Goal: Check status: Check status

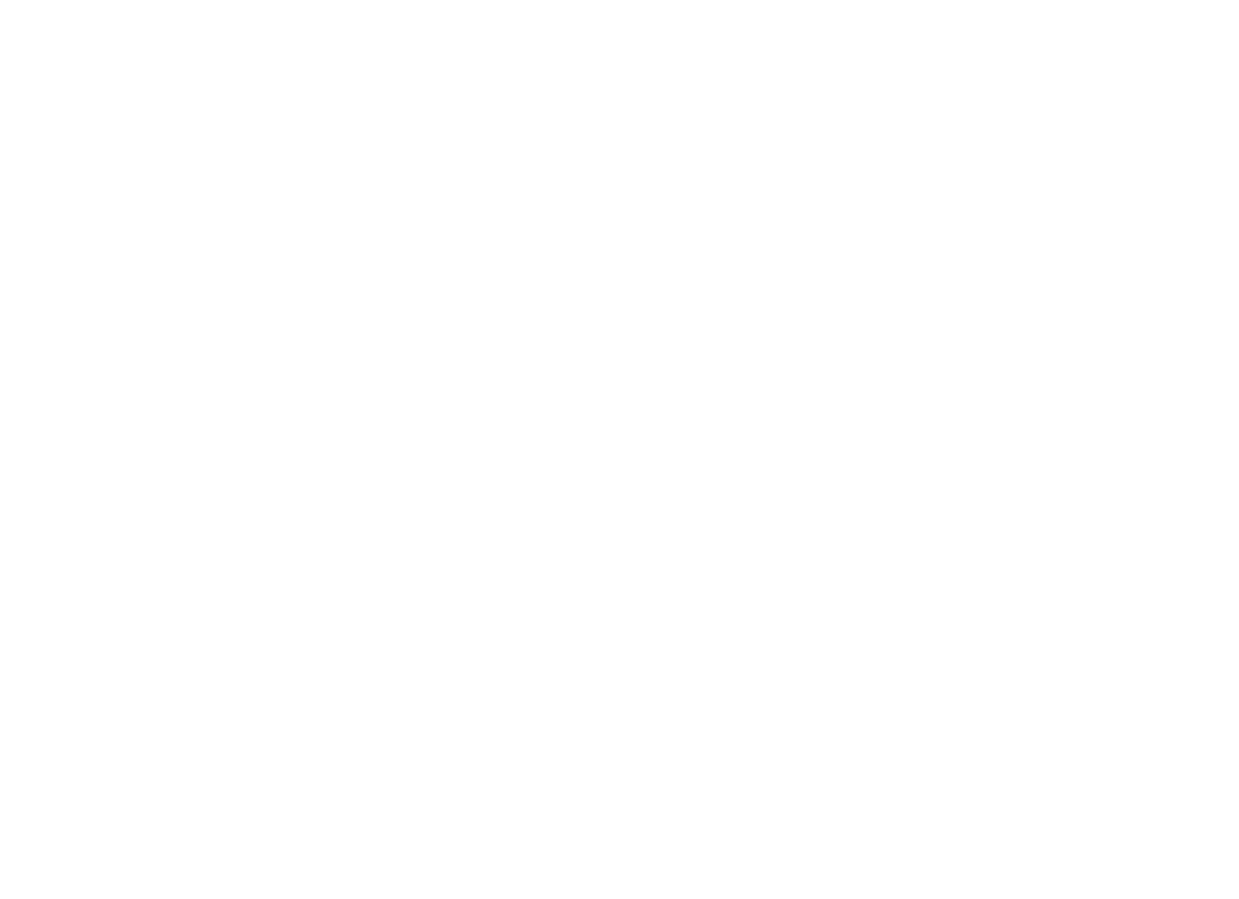
type input "[EMAIL_ADDRESS][DOMAIN_NAME]"
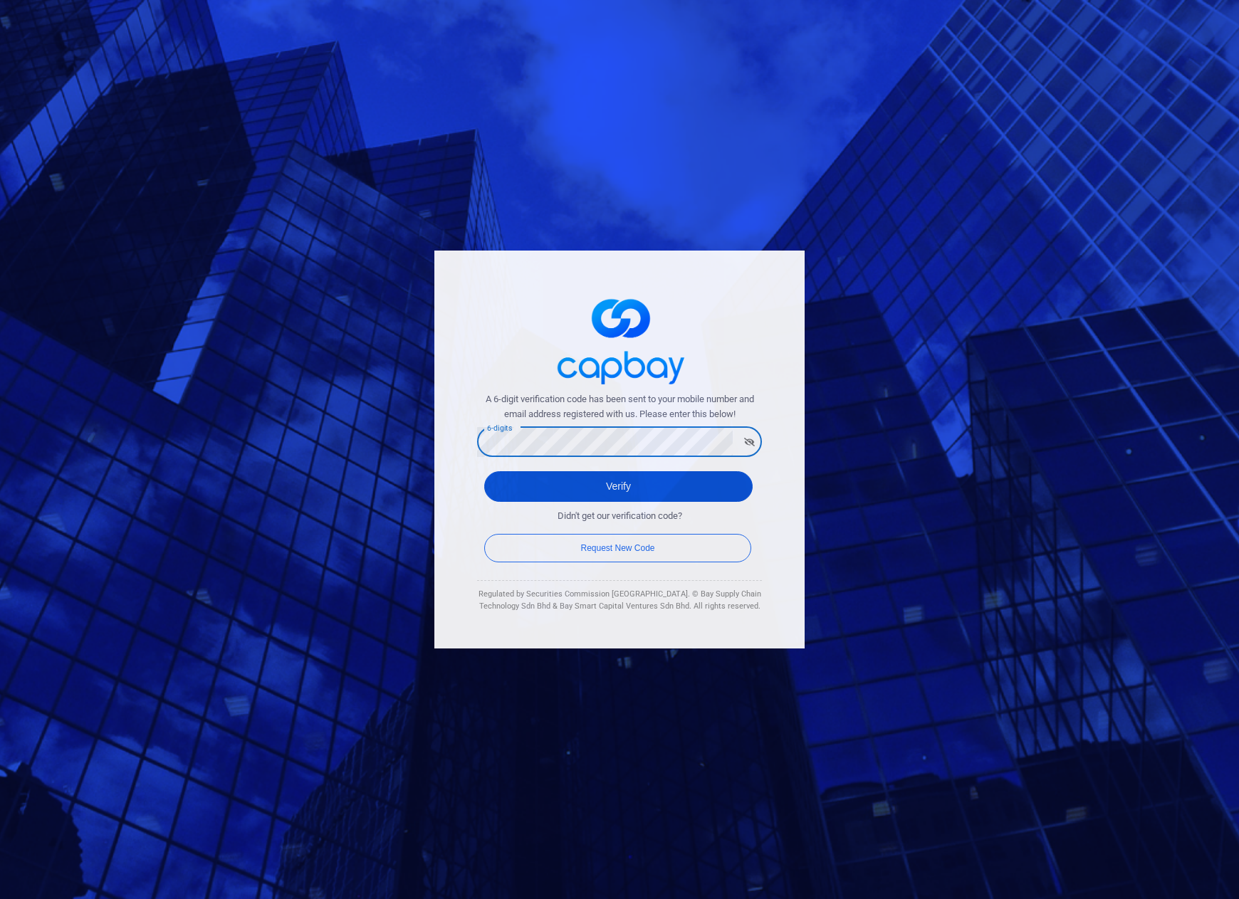
click at [620, 484] on button "Verify" at bounding box center [618, 486] width 268 height 31
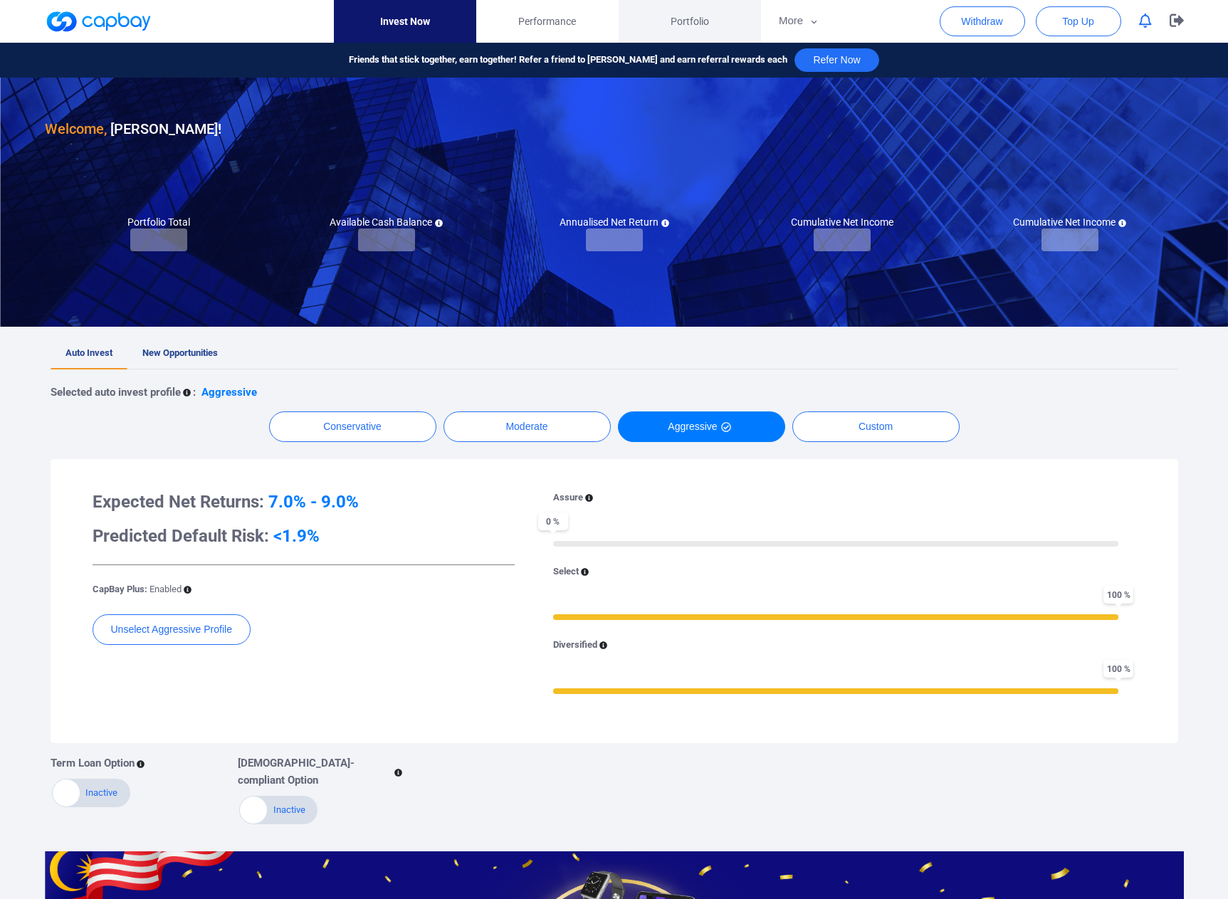
click at [696, 16] on span "Portfolio" at bounding box center [690, 22] width 38 height 16
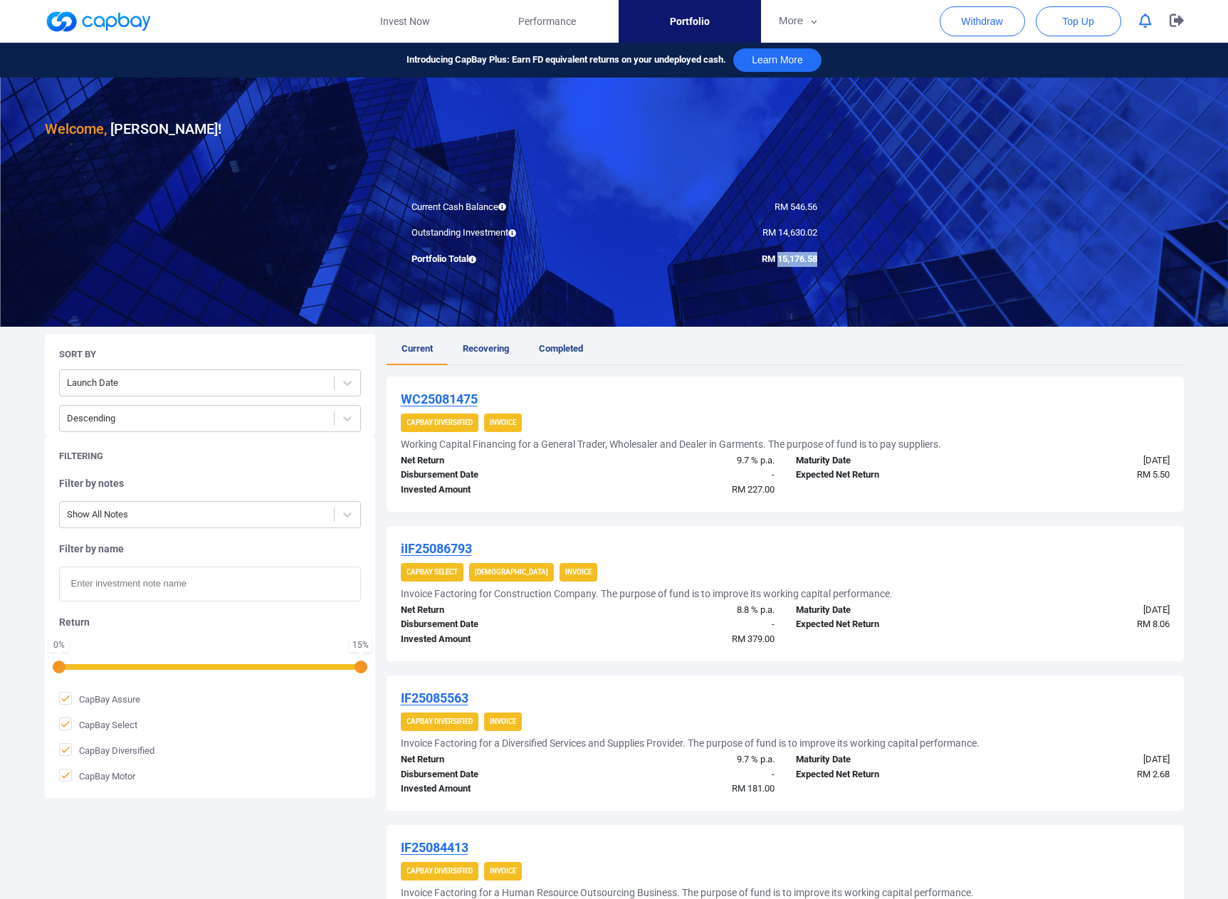
drag, startPoint x: 775, startPoint y: 260, endPoint x: 816, endPoint y: 258, distance: 41.3
click at [821, 258] on div "RM 15,176.58" at bounding box center [721, 259] width 214 height 15
copy span "15,176.58"
